Goal: Task Accomplishment & Management: Complete application form

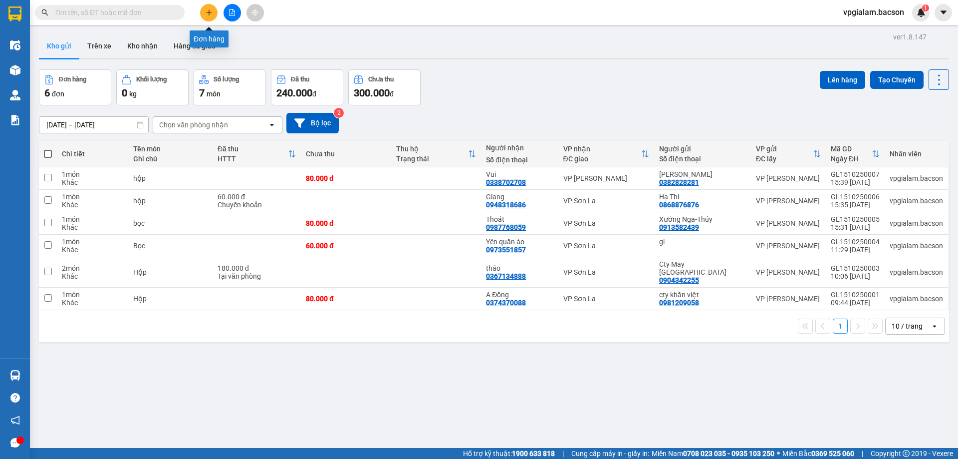
click at [210, 10] on icon "plus" at bounding box center [209, 12] width 7 height 7
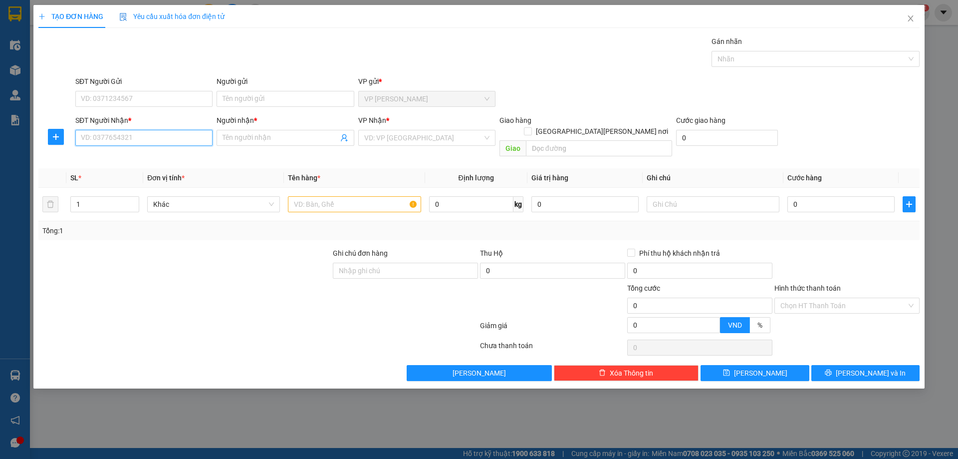
click at [79, 137] on input "SĐT Người Nhận *" at bounding box center [143, 138] width 137 height 16
click at [95, 156] on div "0913466577 - Dương" at bounding box center [143, 157] width 125 height 11
type input "0913466577"
type input "Dương"
type input "0913466577"
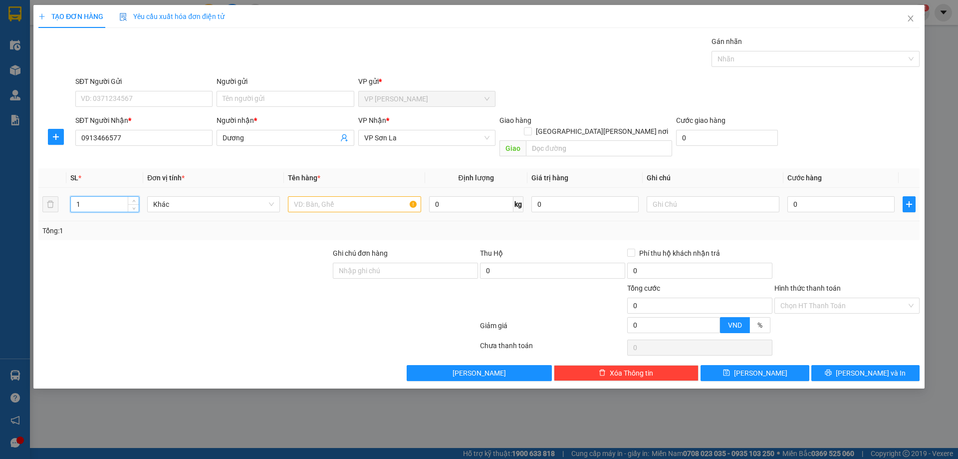
click at [79, 197] on input "1" at bounding box center [105, 204] width 68 height 15
type input "9"
click at [291, 196] on input "text" at bounding box center [354, 204] width 133 height 16
type input "hoa quả"
click at [792, 196] on input "0" at bounding box center [841, 204] width 107 height 16
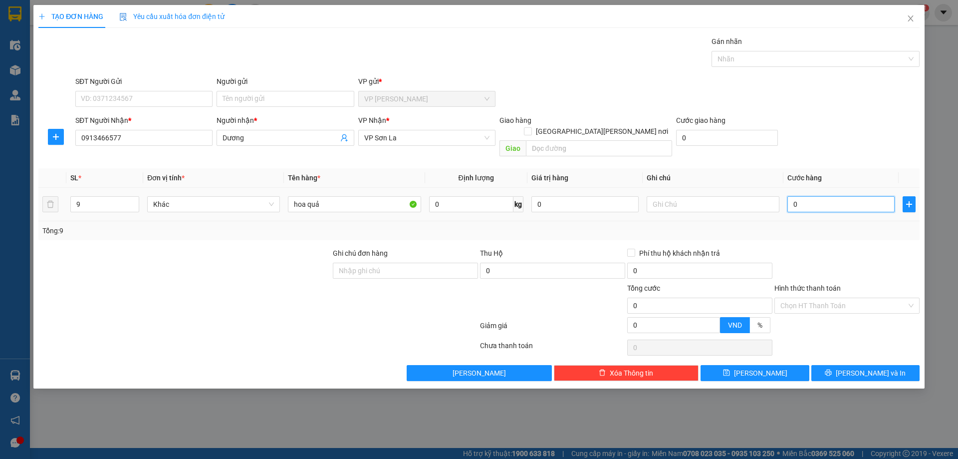
type input "4"
type input "40"
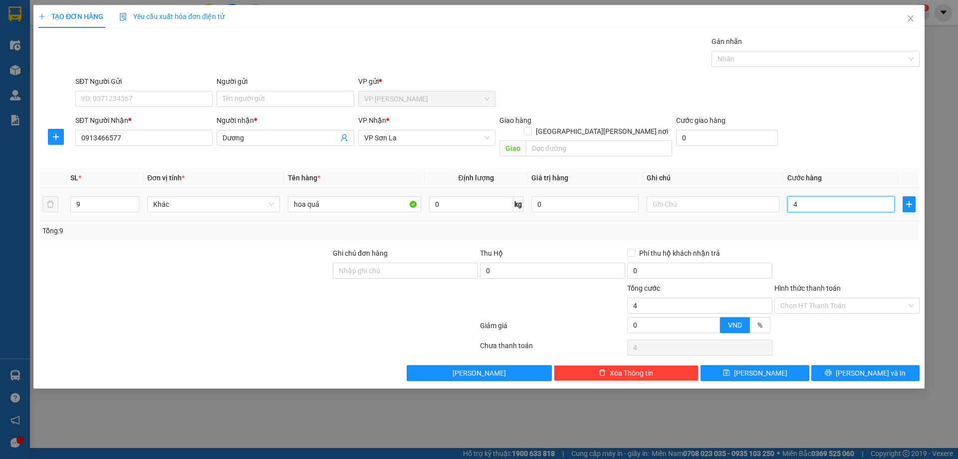
type input "40"
type input "400"
type input "4.000"
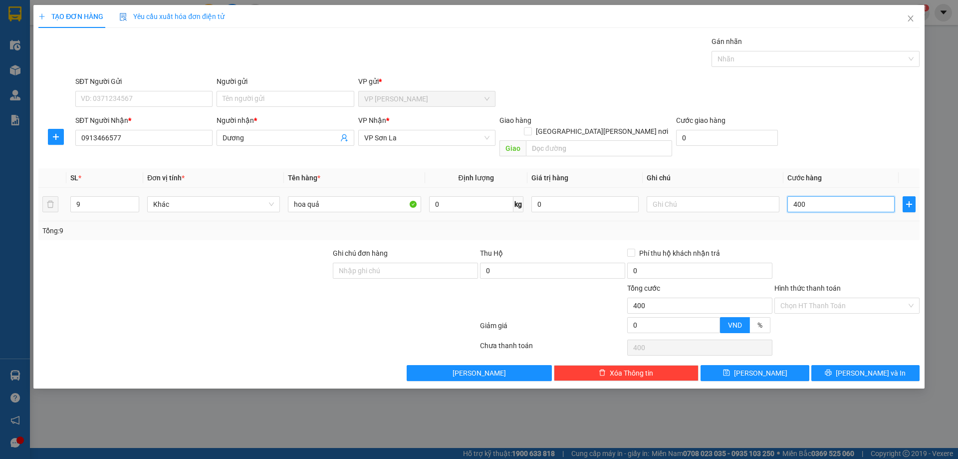
type input "4.000"
type input "40.000"
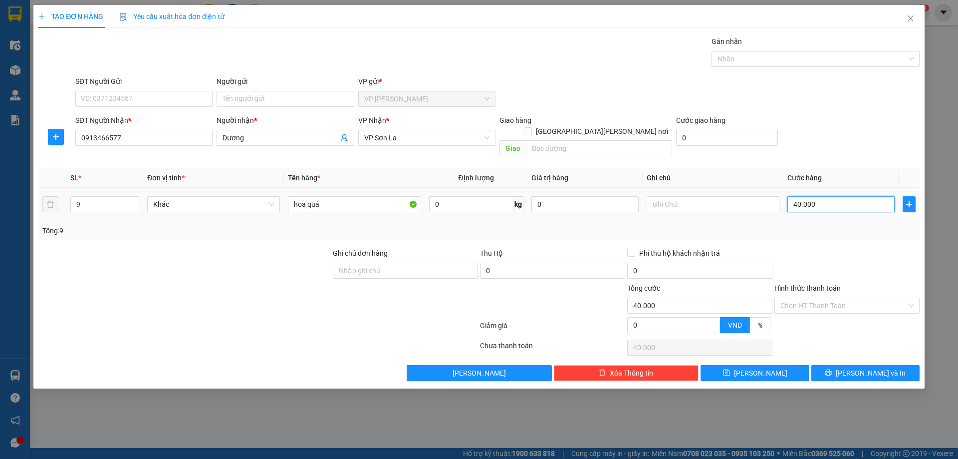
type input "400.000"
click at [737, 365] on button "[PERSON_NAME]" at bounding box center [755, 373] width 108 height 16
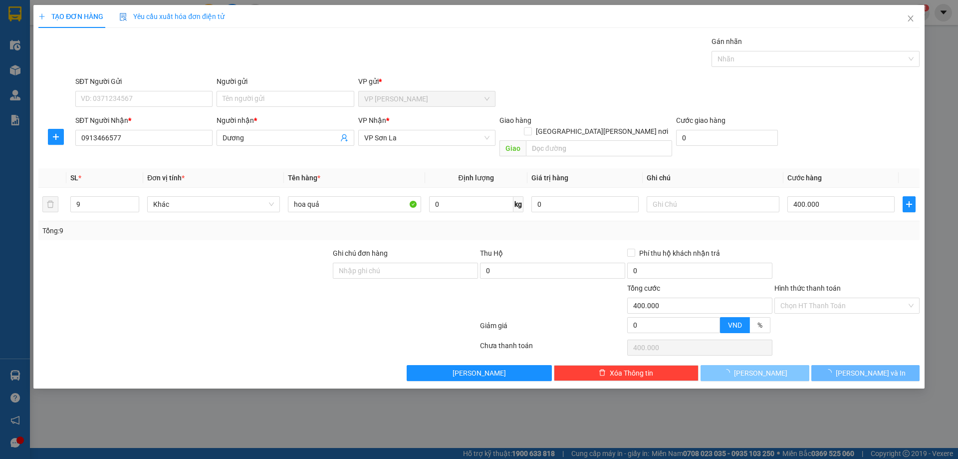
type input "1"
type input "0"
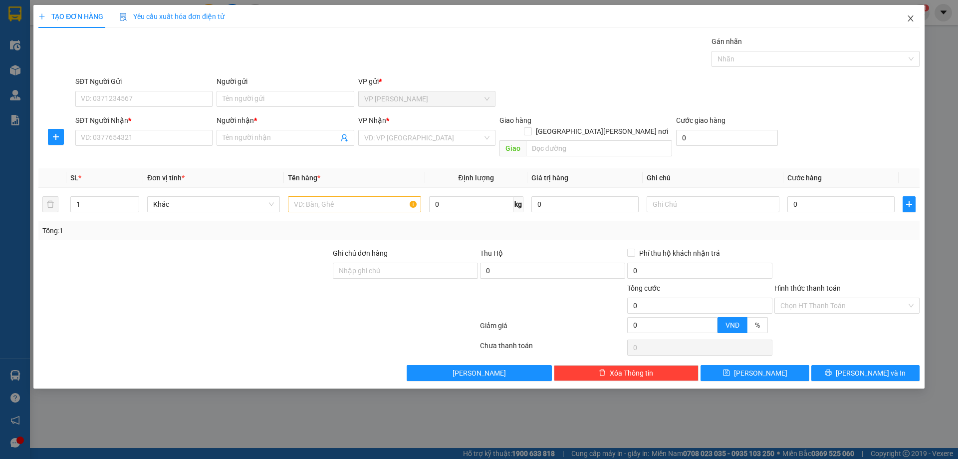
click at [912, 19] on icon "close" at bounding box center [911, 18] width 8 height 8
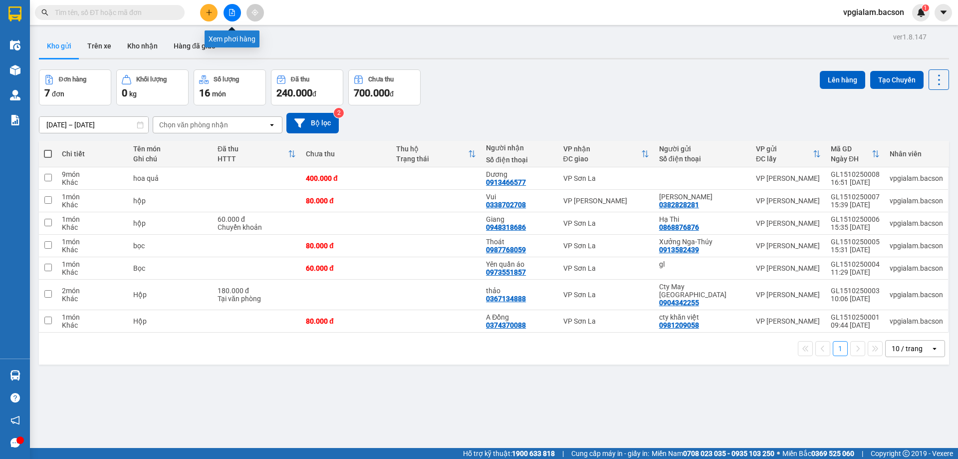
click at [232, 12] on icon "file-add" at bounding box center [232, 12] width 7 height 7
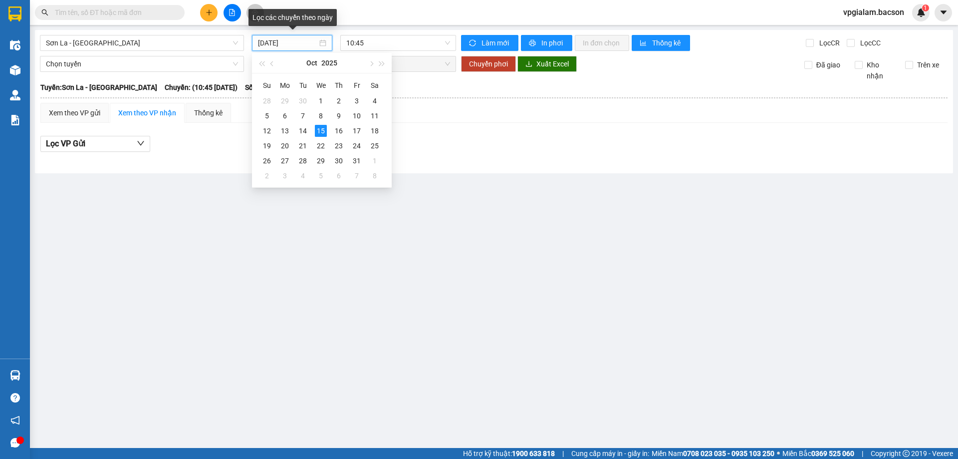
click at [297, 38] on input "[DATE]" at bounding box center [287, 42] width 59 height 11
click at [302, 127] on div "14" at bounding box center [303, 131] width 12 height 12
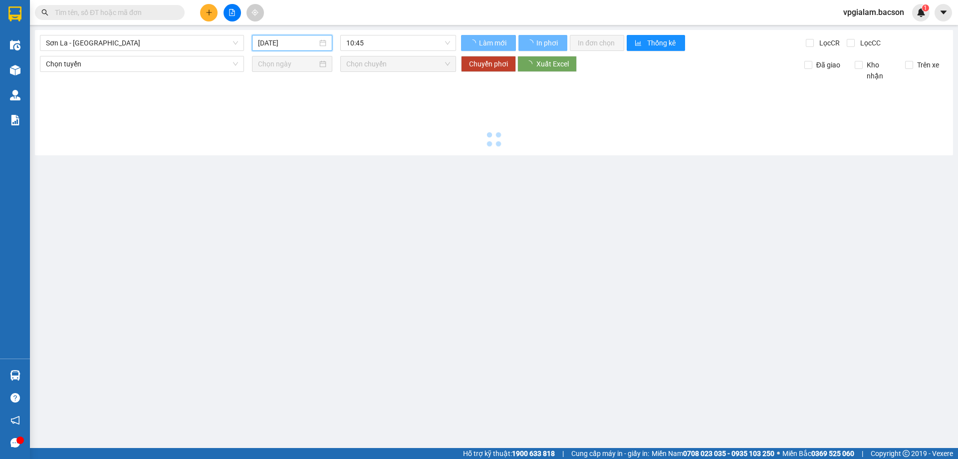
type input "[DATE]"
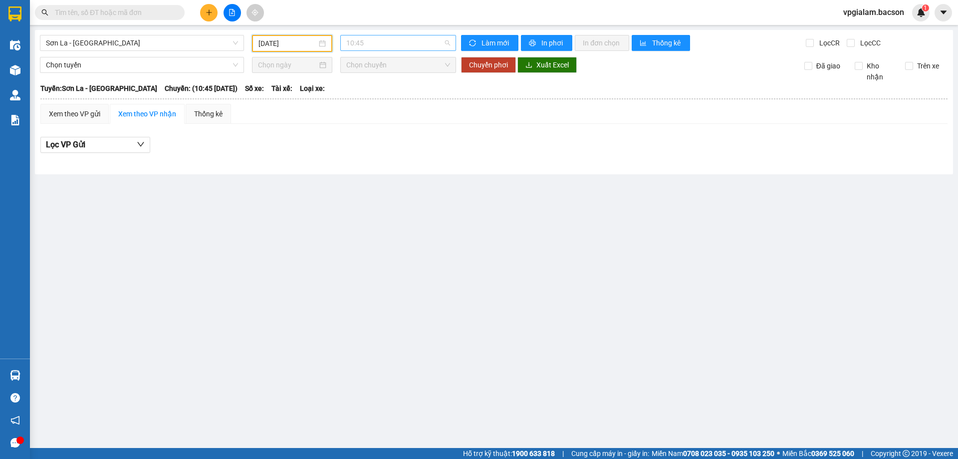
click at [363, 46] on span "10:45" at bounding box center [398, 42] width 104 height 15
click at [381, 92] on div "16:30 - 29H-513.77" at bounding box center [385, 94] width 78 height 11
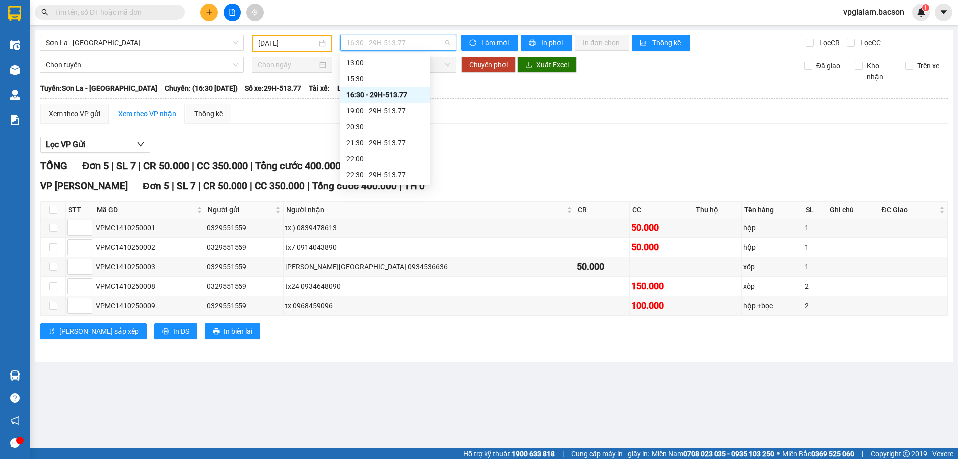
click at [380, 43] on span "16:30 - 29H-513.77" at bounding box center [398, 42] width 104 height 15
click at [381, 142] on div "21:30 - 29H-513.77" at bounding box center [385, 142] width 78 height 11
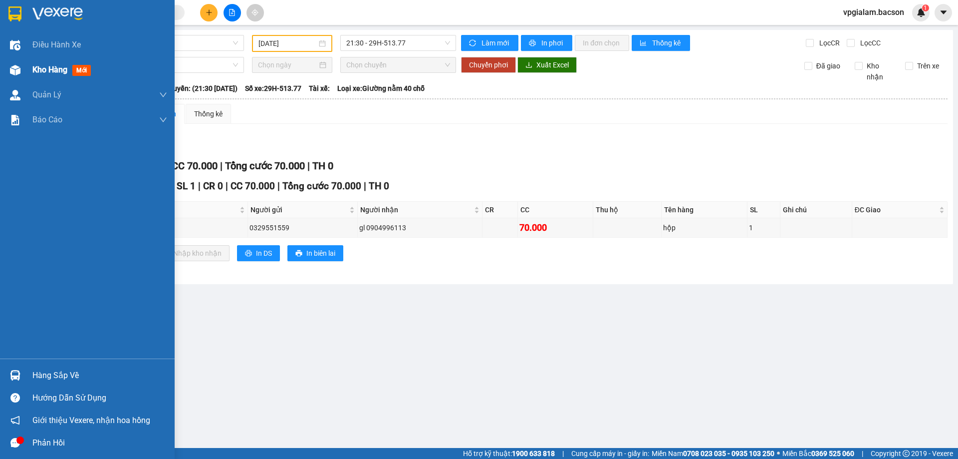
click at [60, 71] on span "Kho hàng" at bounding box center [49, 69] width 35 height 9
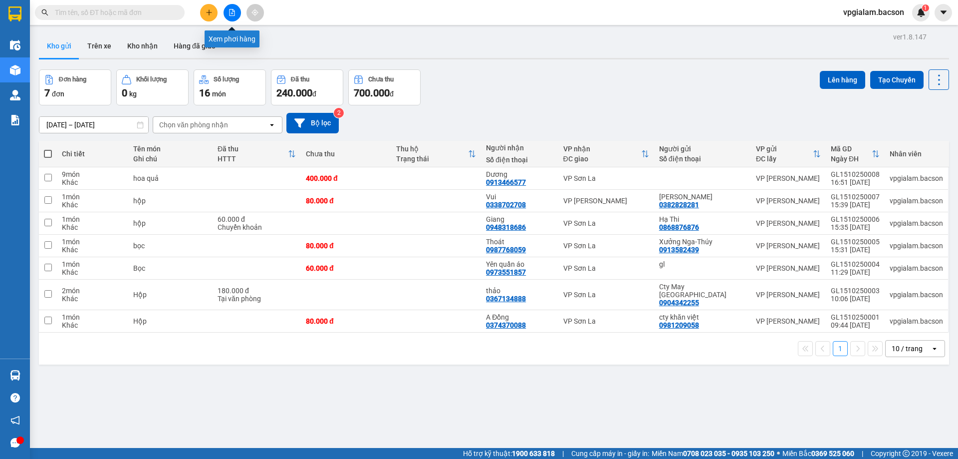
click at [229, 15] on icon "file-add" at bounding box center [232, 12] width 7 height 7
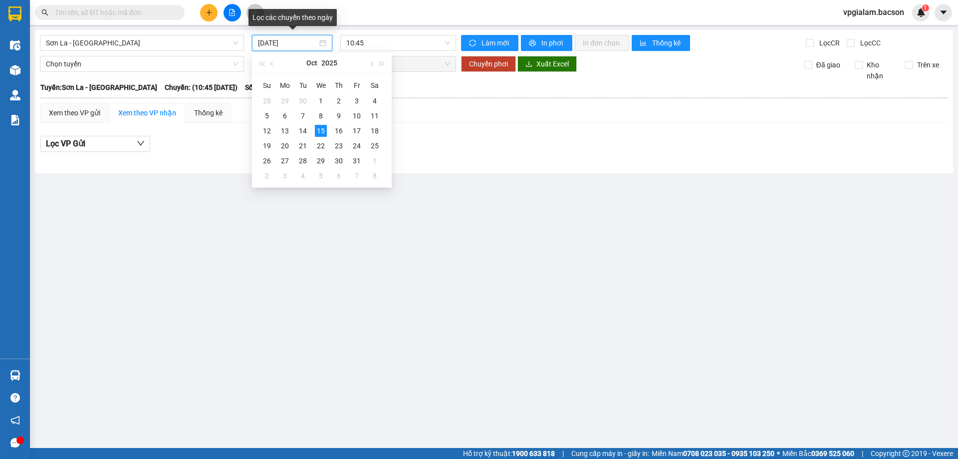
click at [296, 44] on input "[DATE]" at bounding box center [287, 42] width 59 height 11
click at [302, 129] on div "14" at bounding box center [303, 131] width 12 height 12
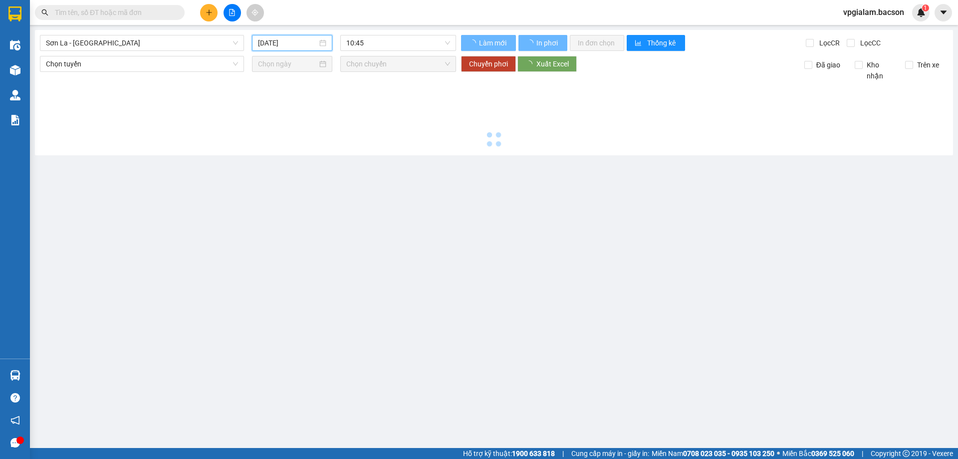
type input "[DATE]"
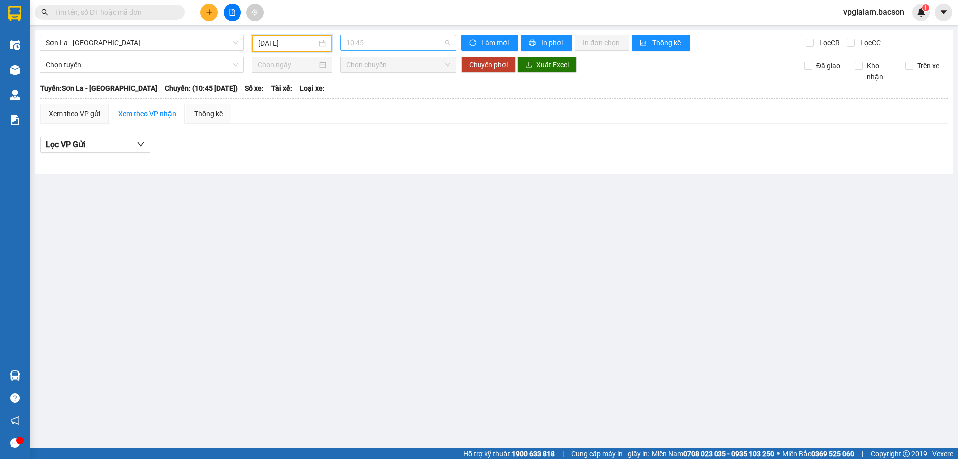
click at [374, 41] on span "10:45" at bounding box center [398, 42] width 104 height 15
